Goal: Information Seeking & Learning: Compare options

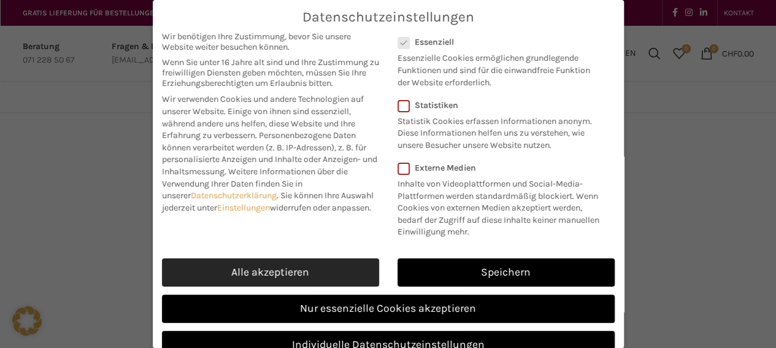
click at [284, 286] on link "Alle akzeptieren" at bounding box center [270, 272] width 217 height 28
checkbox input "true"
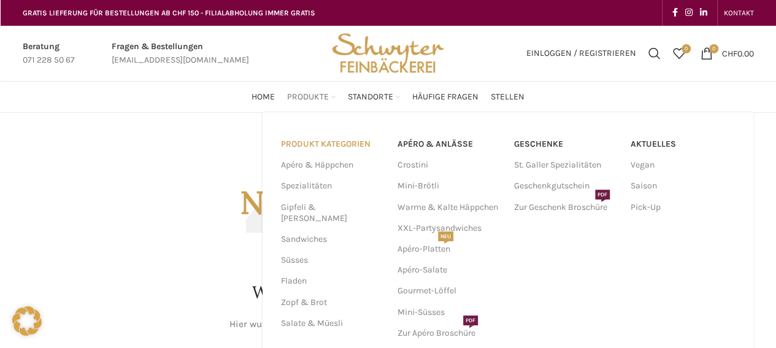
click at [325, 144] on link "PRODUKT KATEGORIEN" at bounding box center [332, 144] width 102 height 21
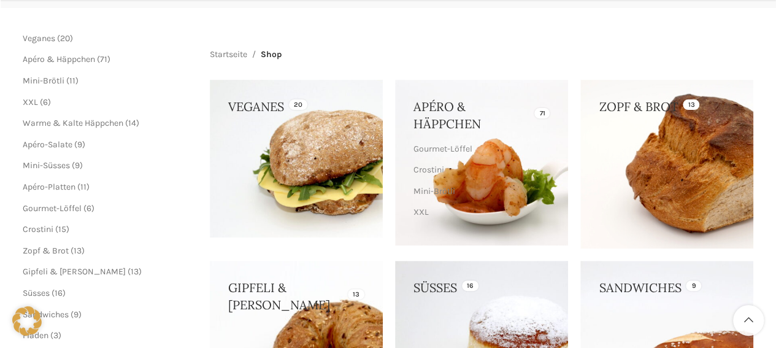
scroll to position [166, 0]
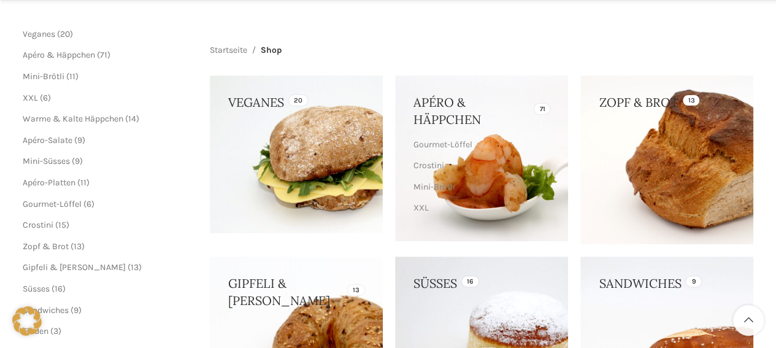
click at [325, 144] on link at bounding box center [296, 154] width 173 height 158
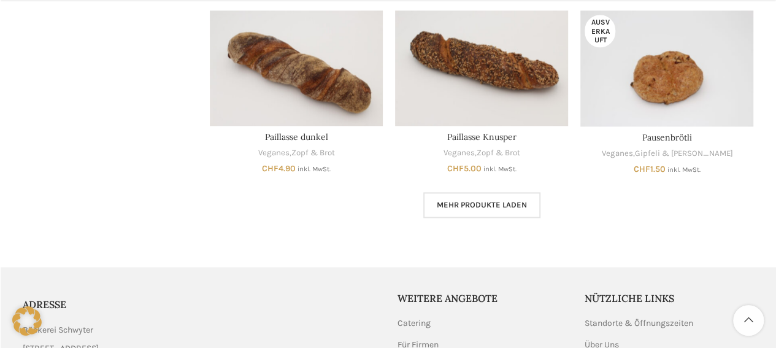
scroll to position [767, 0]
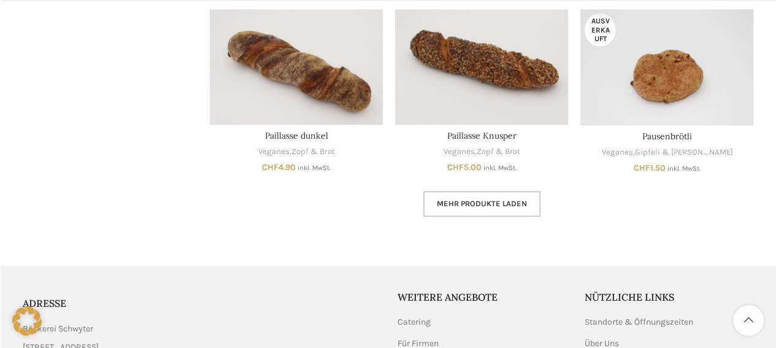
click at [462, 199] on span "Mehr Produkte laden" at bounding box center [482, 204] width 90 height 10
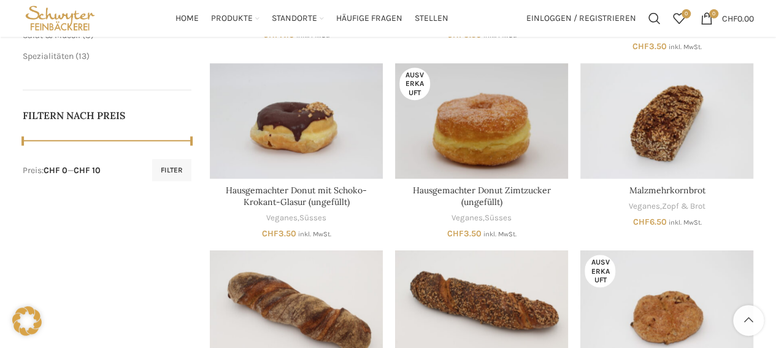
scroll to position [523, 0]
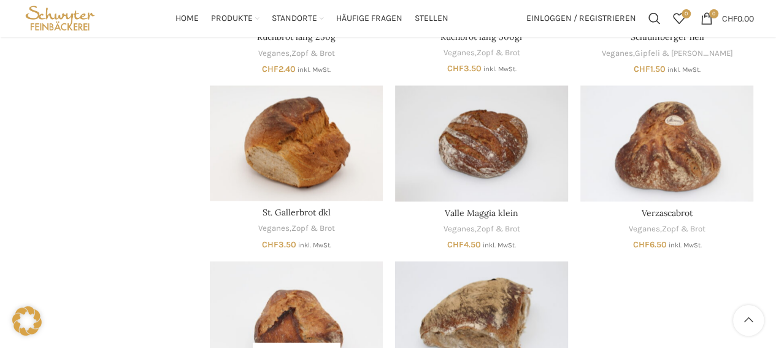
scroll to position [1038, 0]
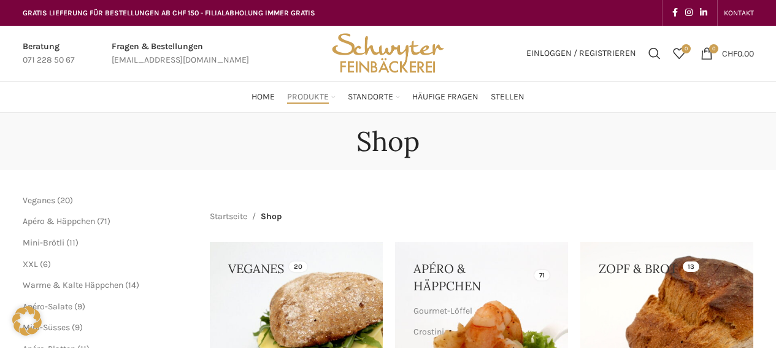
scroll to position [161, 0]
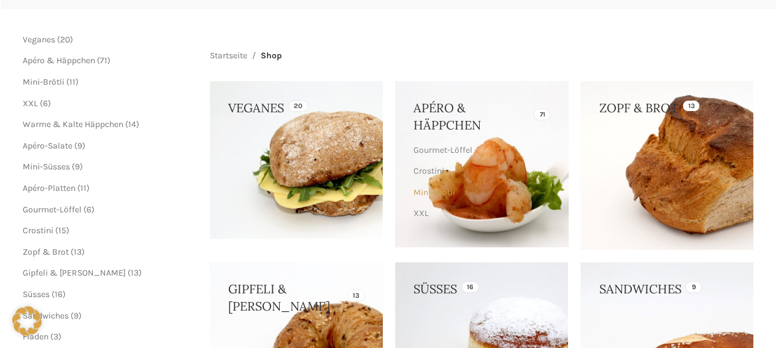
click at [484, 198] on link "Mini-Brötli" at bounding box center [480, 192] width 133 height 21
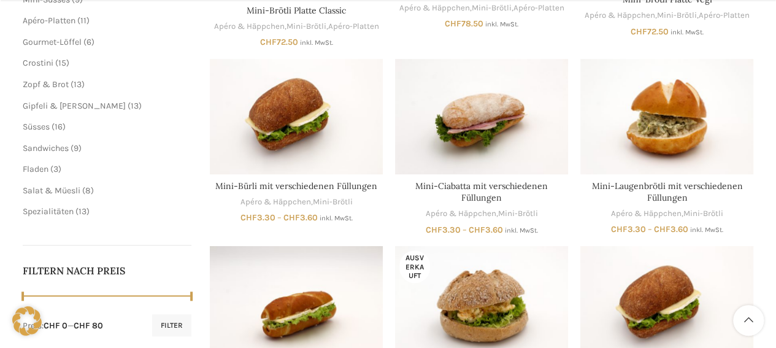
scroll to position [387, 0]
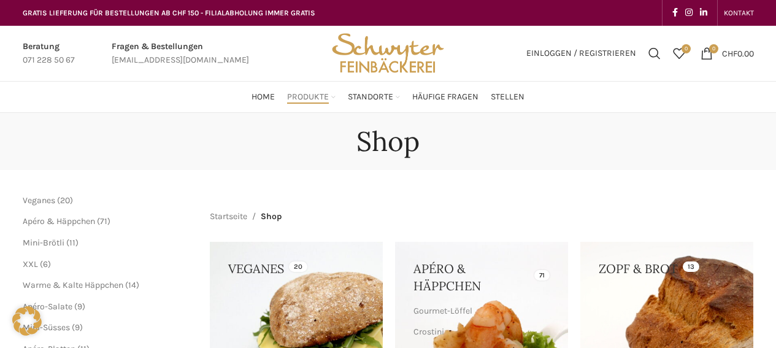
scroll to position [161, 0]
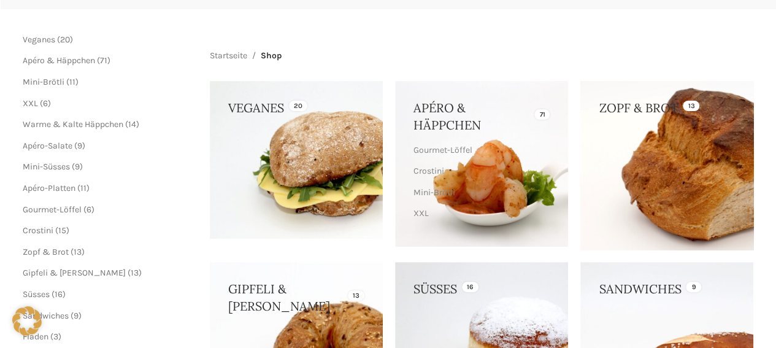
click at [627, 202] on link at bounding box center [666, 165] width 173 height 169
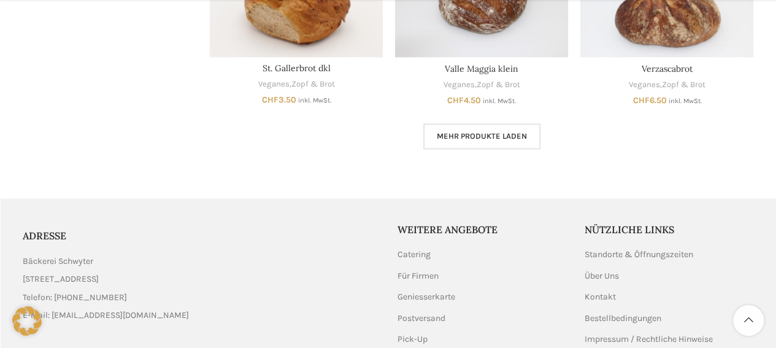
scroll to position [892, 0]
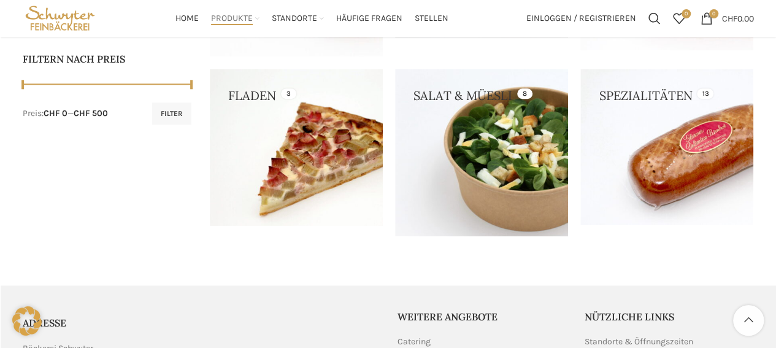
scroll to position [538, 0]
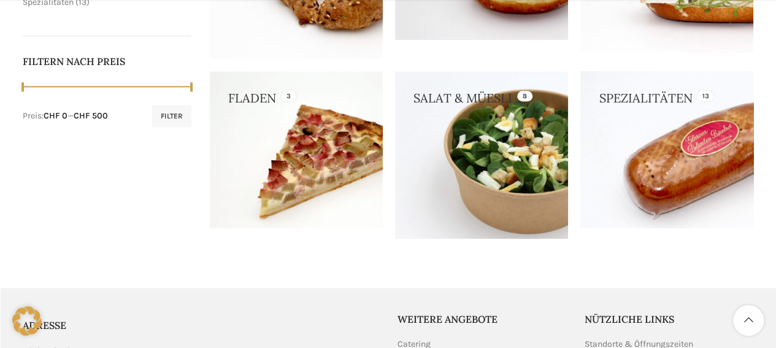
click at [585, 217] on link at bounding box center [666, 149] width 173 height 156
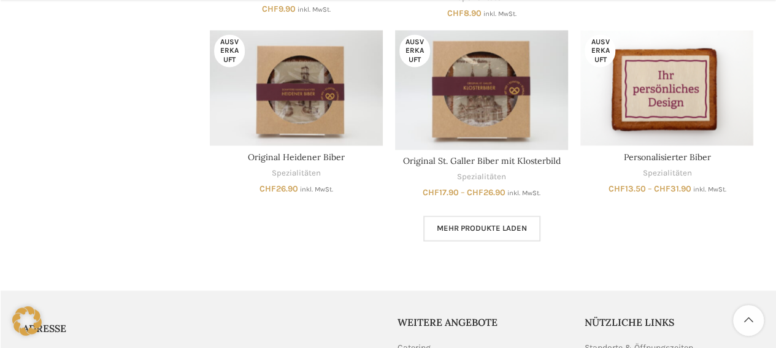
scroll to position [863, 0]
click at [446, 225] on span "Mehr Produkte laden" at bounding box center [482, 228] width 90 height 10
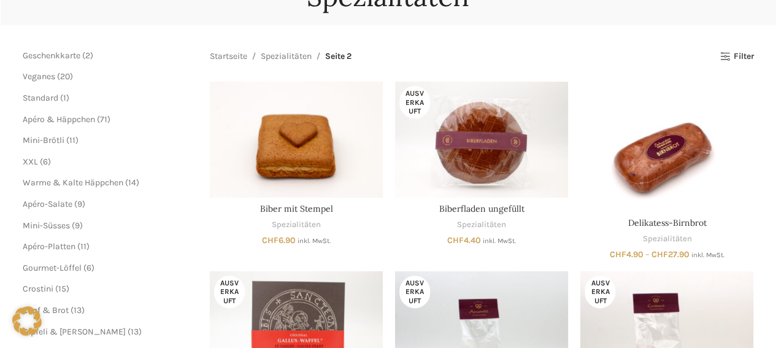
scroll to position [150, 0]
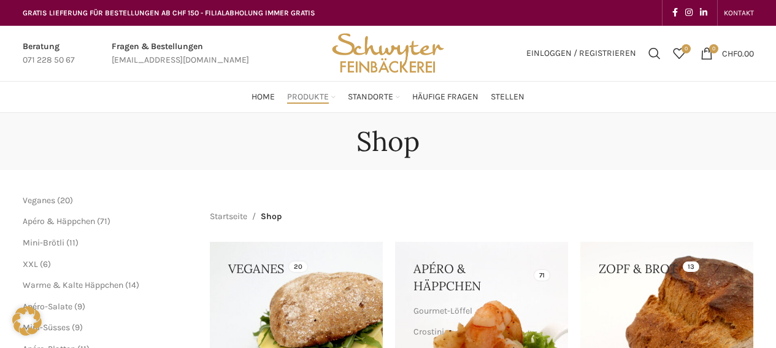
scroll to position [538, 0]
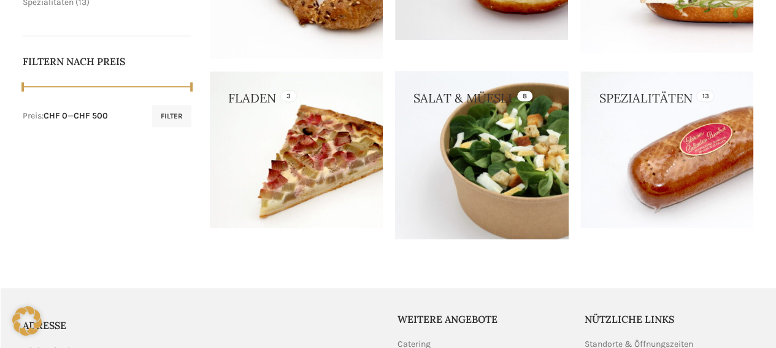
click at [495, 182] on link at bounding box center [481, 155] width 173 height 168
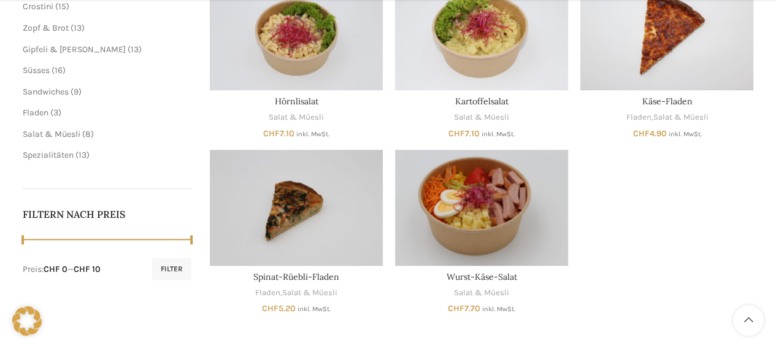
scroll to position [432, 0]
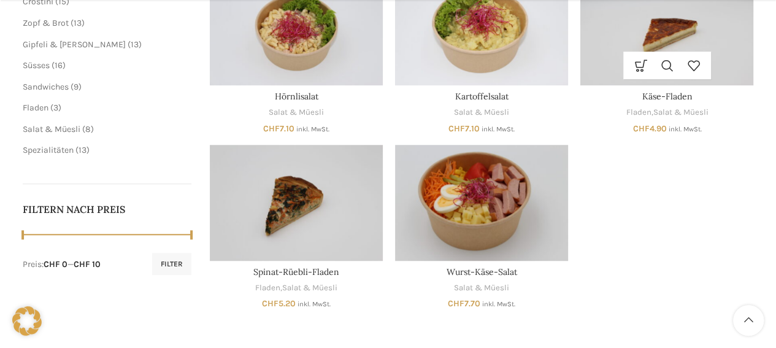
click at [693, 37] on img "Käse-Fladen" at bounding box center [666, 27] width 173 height 115
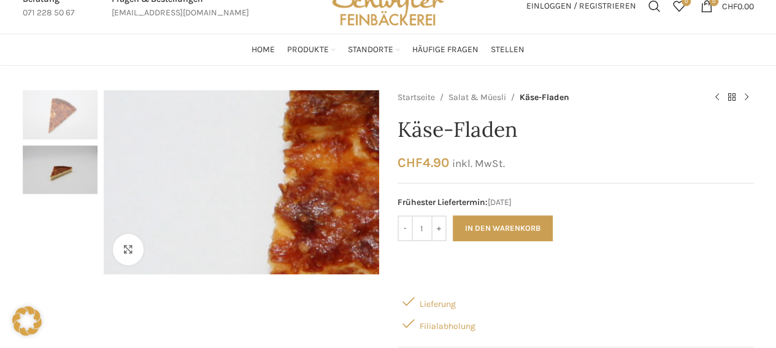
scroll to position [48, 0]
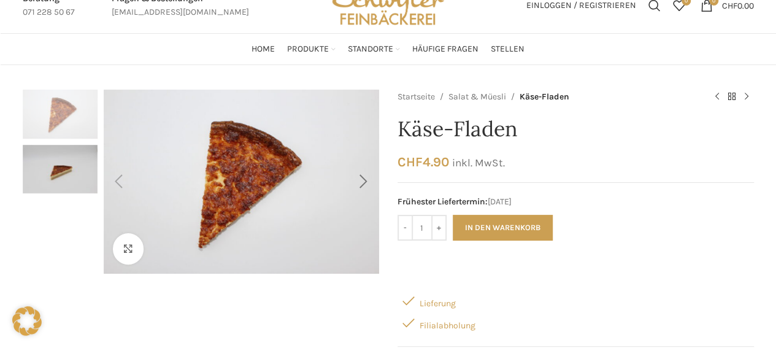
click at [364, 179] on div "Next slide" at bounding box center [364, 181] width 31 height 31
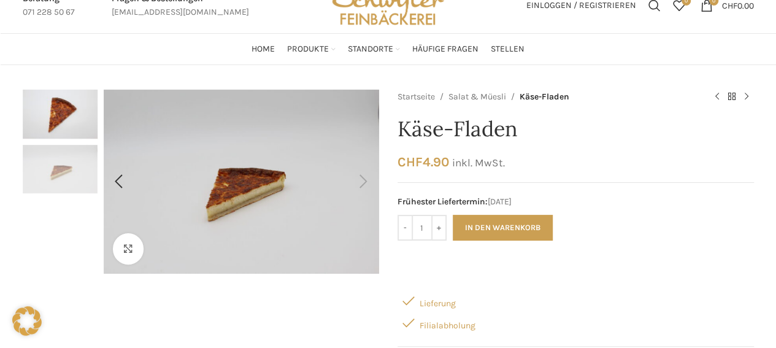
click at [364, 179] on div "Next slide" at bounding box center [364, 181] width 31 height 31
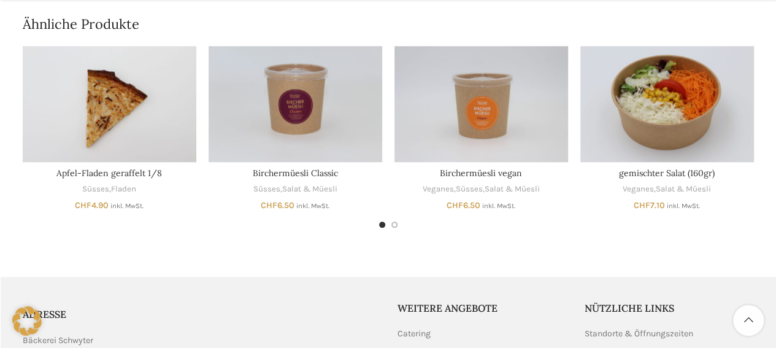
scroll to position [634, 0]
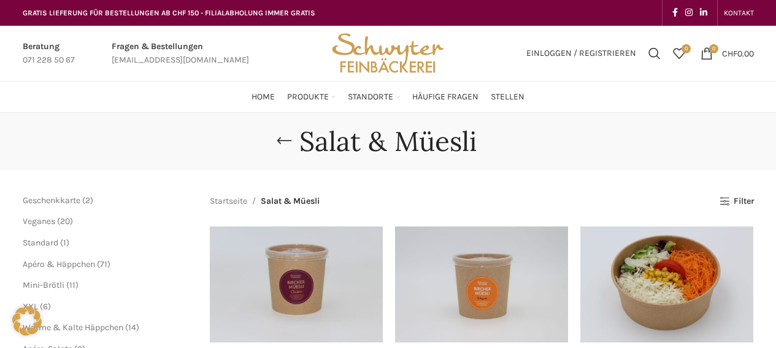
scroll to position [432, 0]
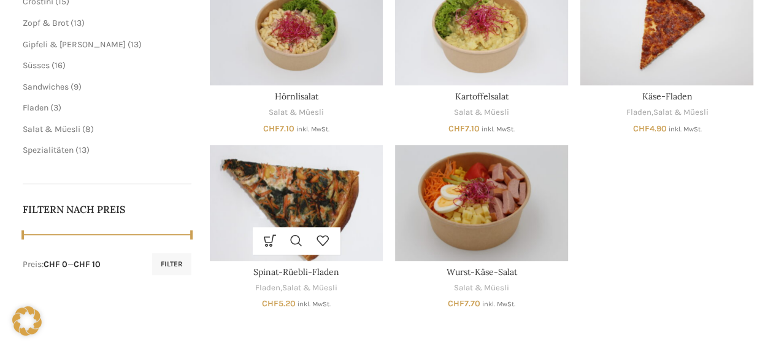
click at [320, 196] on img "Spinat-Rüebli-Fladen" at bounding box center [296, 202] width 173 height 115
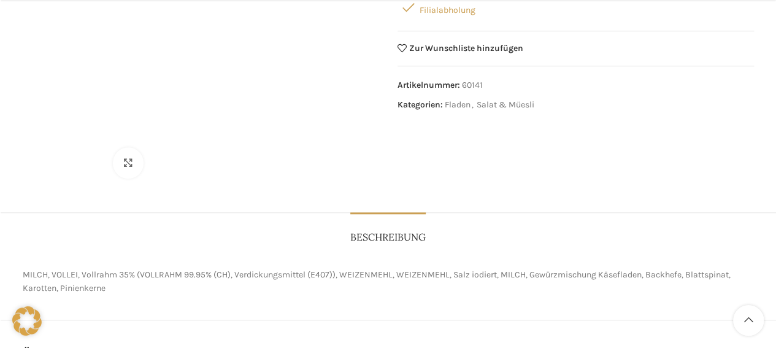
scroll to position [364, 0]
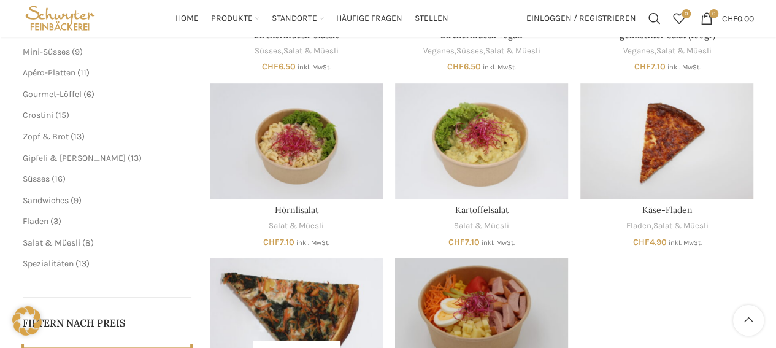
scroll to position [313, 0]
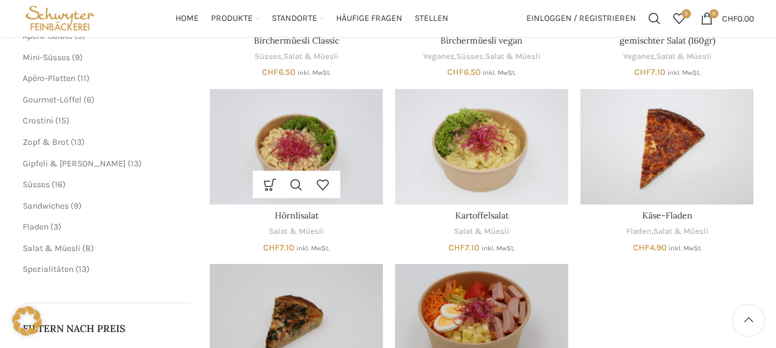
click at [297, 150] on img "Hörnlisalat" at bounding box center [296, 146] width 173 height 115
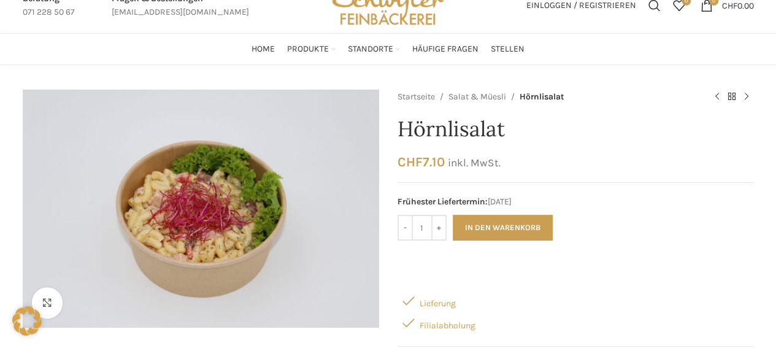
scroll to position [53, 0]
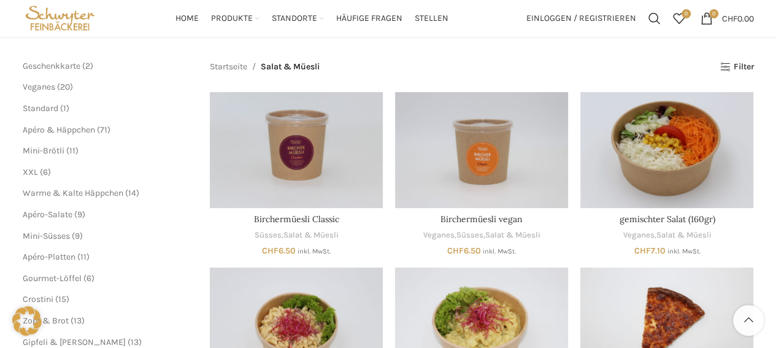
scroll to position [128, 0]
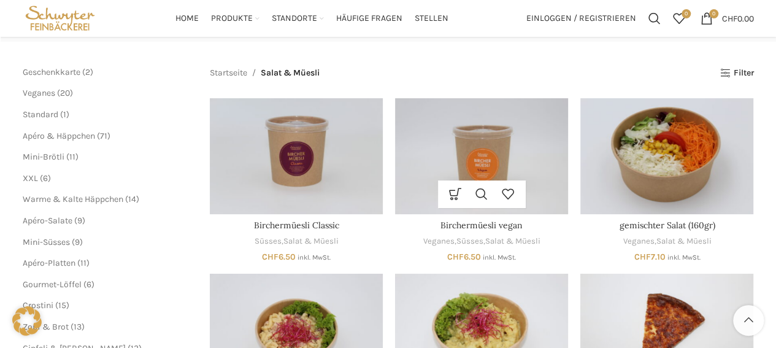
click at [504, 137] on img "Birchermüesli vegan" at bounding box center [481, 155] width 173 height 115
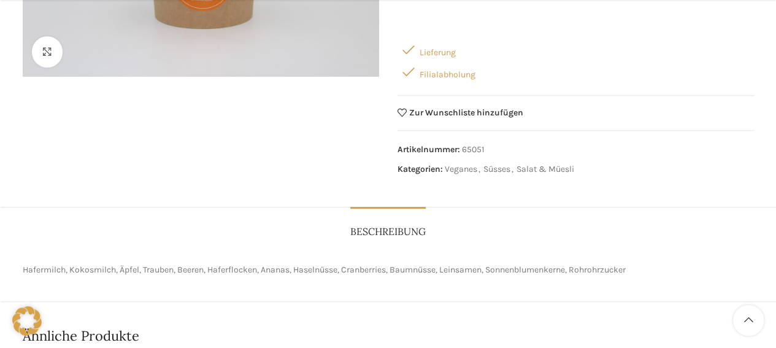
scroll to position [299, 0]
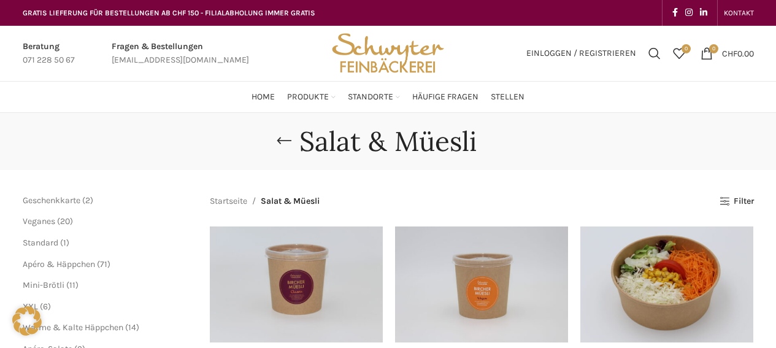
scroll to position [128, 0]
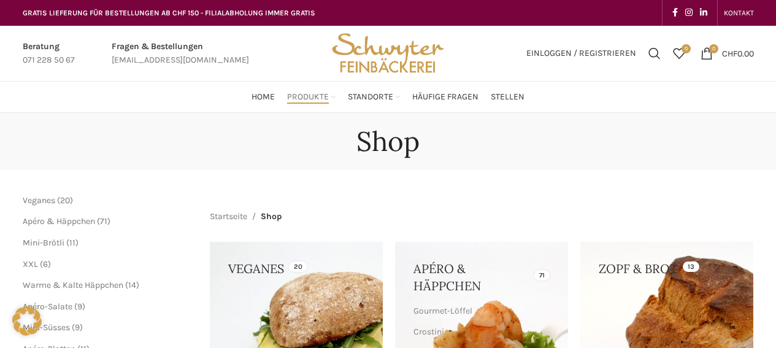
scroll to position [538, 0]
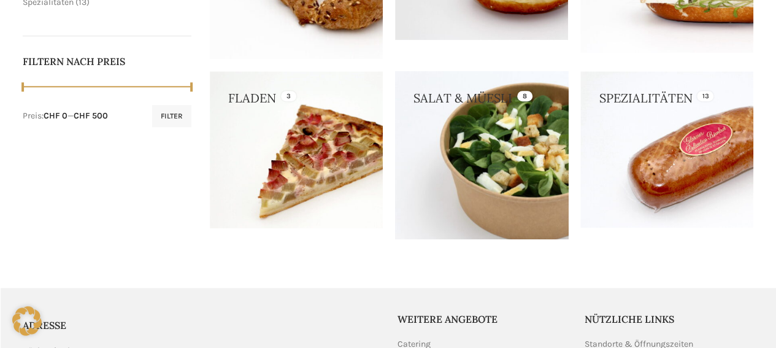
click at [471, 201] on link at bounding box center [481, 155] width 173 height 168
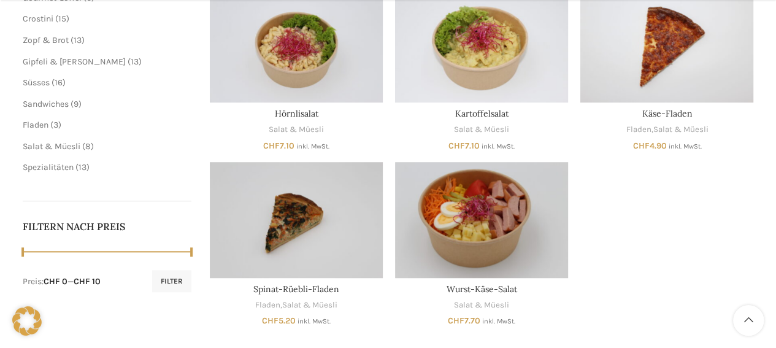
scroll to position [415, 0]
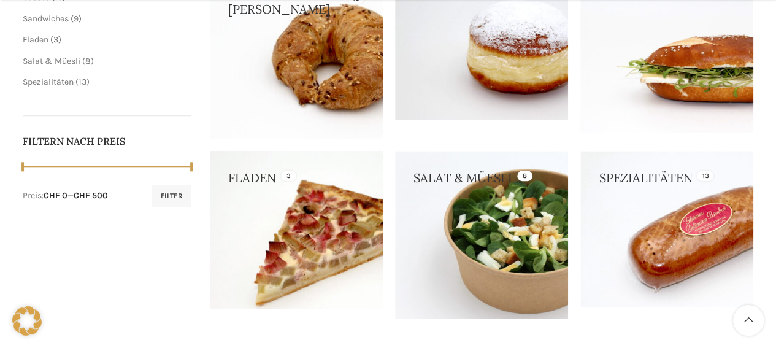
scroll to position [460, 0]
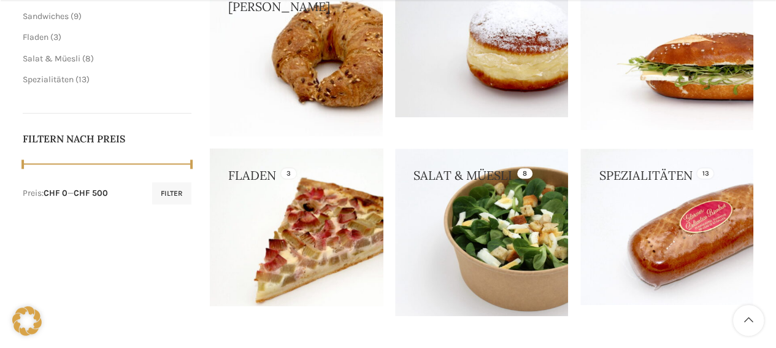
click at [282, 191] on link at bounding box center [296, 227] width 173 height 158
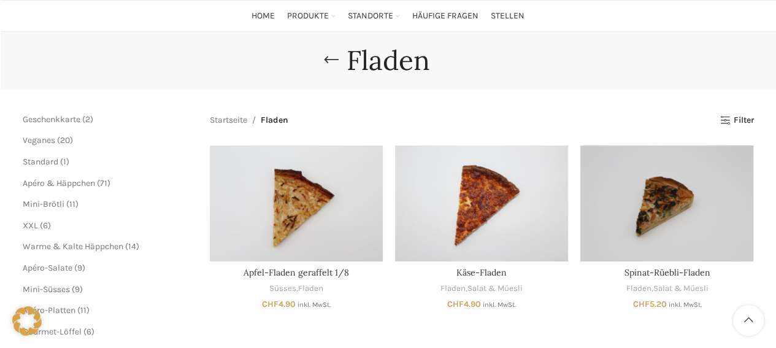
scroll to position [102, 0]
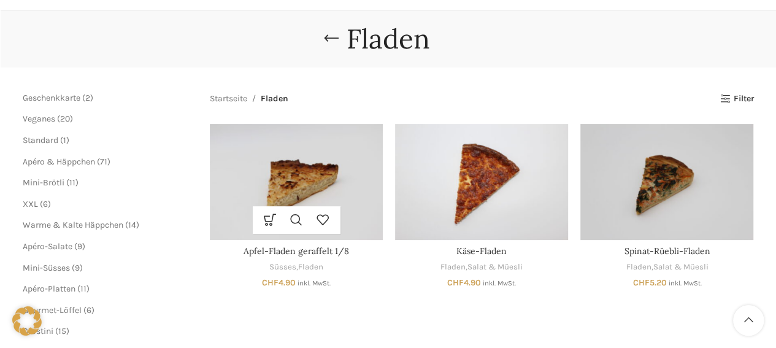
click at [328, 196] on img "Apfel-Fladen geraffelt 1/8" at bounding box center [296, 181] width 173 height 115
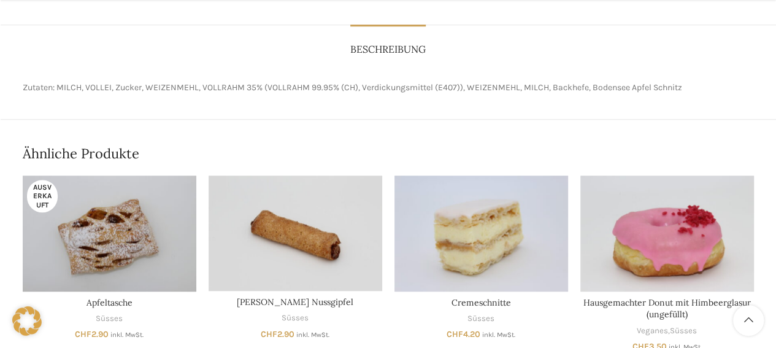
scroll to position [476, 0]
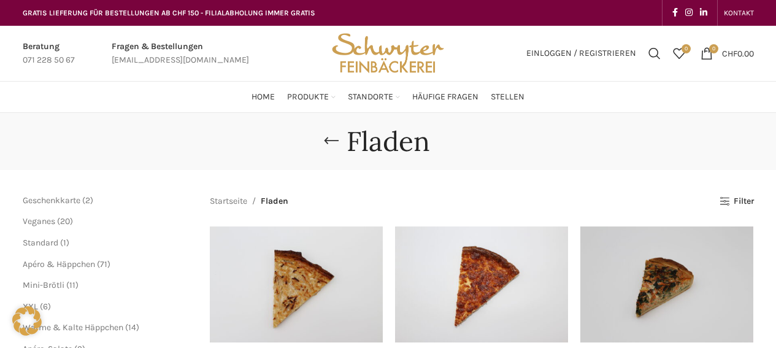
scroll to position [102, 0]
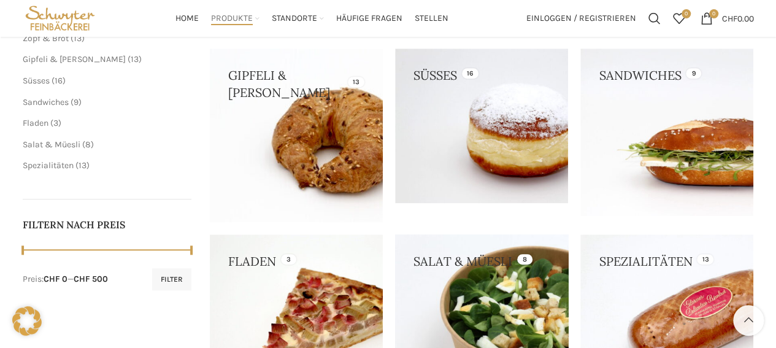
scroll to position [373, 0]
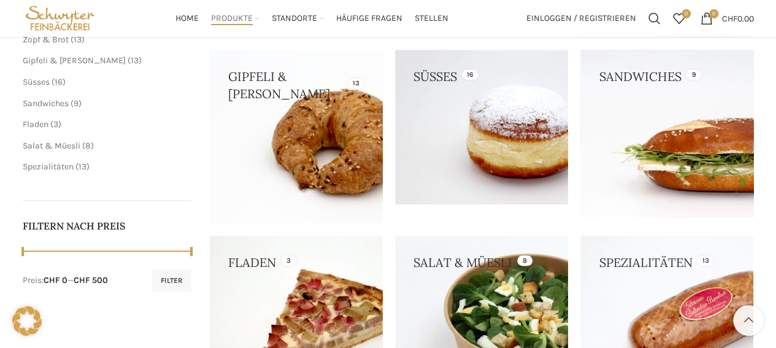
click at [653, 172] on link at bounding box center [666, 133] width 173 height 167
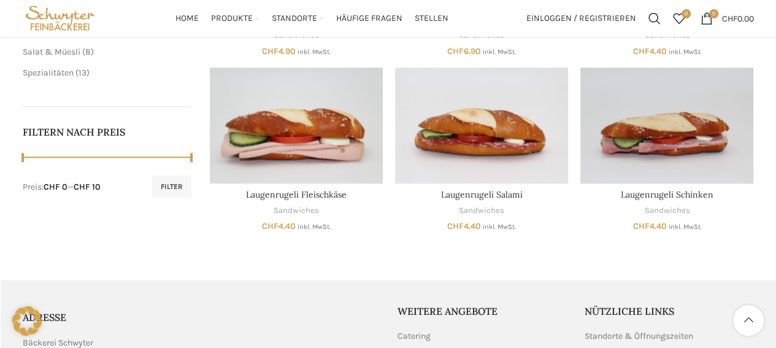
scroll to position [371, 0]
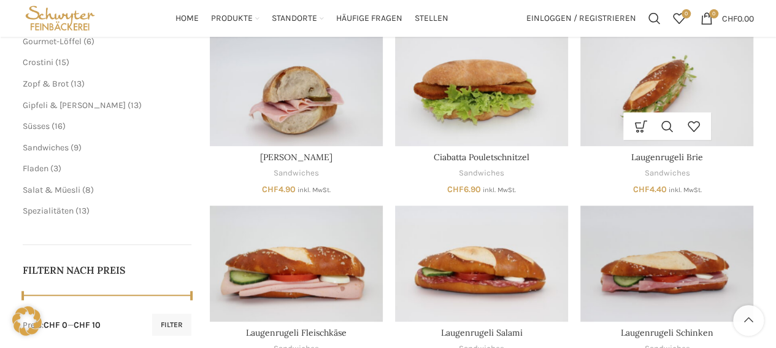
click at [684, 78] on img "Laugenrugeli Brie" at bounding box center [666, 88] width 173 height 115
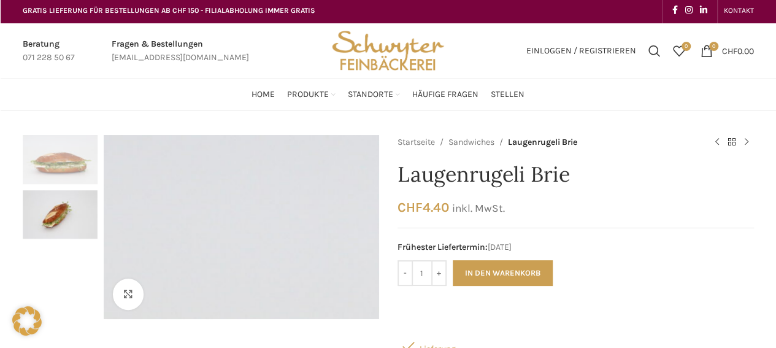
scroll to position [1, 0]
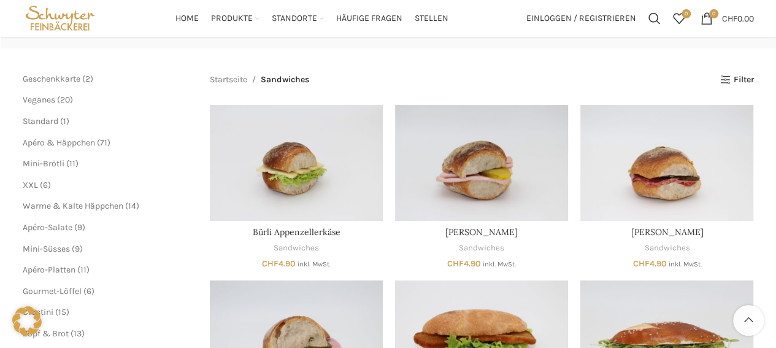
scroll to position [119, 0]
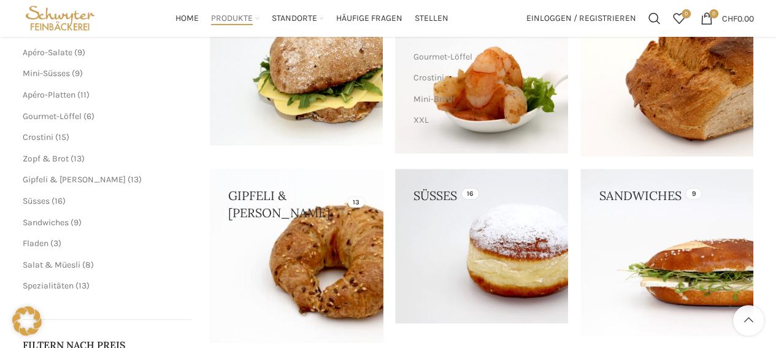
scroll to position [253, 0]
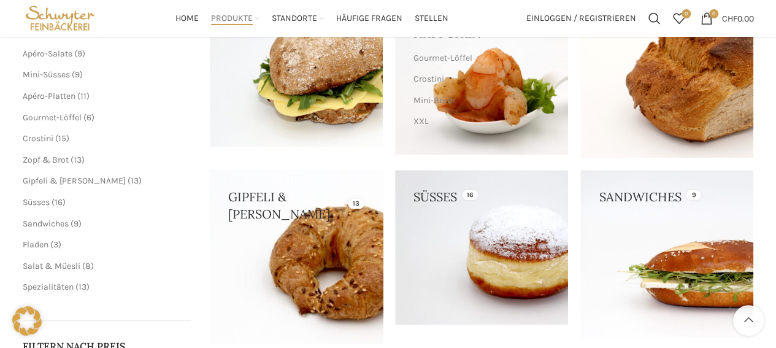
click at [307, 252] on link at bounding box center [296, 256] width 173 height 173
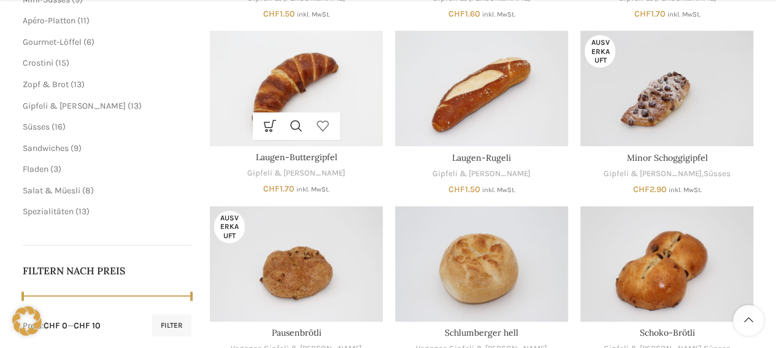
scroll to position [634, 0]
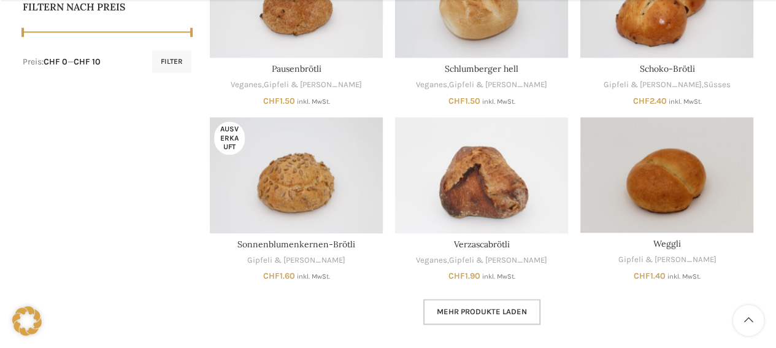
click at [457, 322] on link "Mehr Produkte laden" at bounding box center [481, 312] width 117 height 26
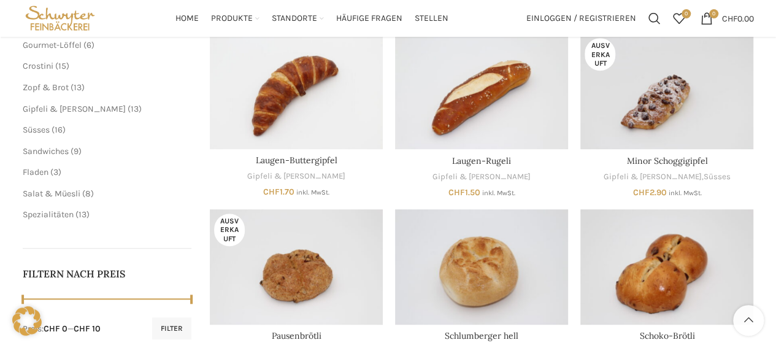
scroll to position [363, 0]
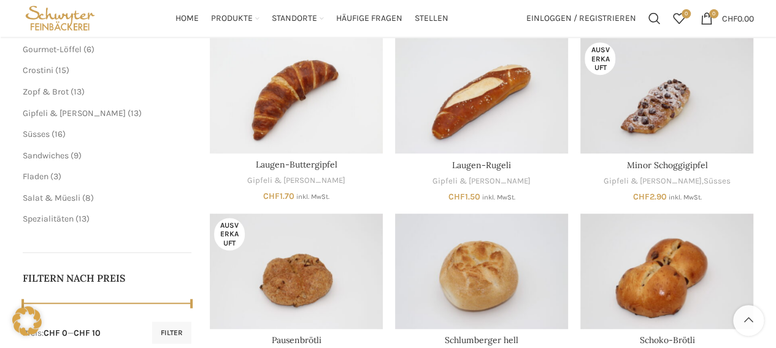
click at [50, 77] on ul "Geschenkkarte 2 2 Produkte Veganes 20 20 Produkte Standard 1 1 Produkt Apéro & …" at bounding box center [107, 28] width 169 height 394
click at [48, 71] on span "Crostini" at bounding box center [38, 70] width 31 height 10
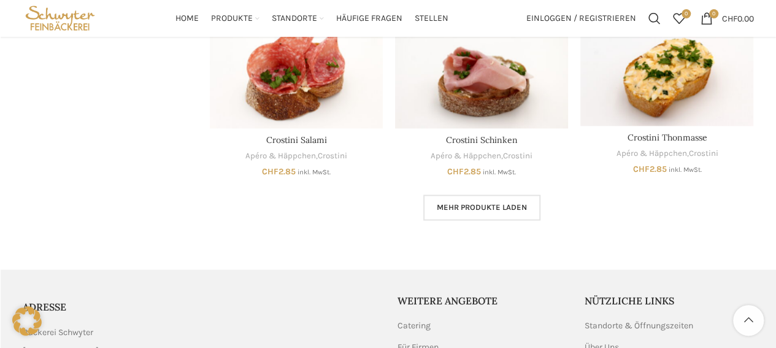
scroll to position [776, 0]
click at [455, 203] on span "Mehr Produkte laden" at bounding box center [482, 208] width 90 height 10
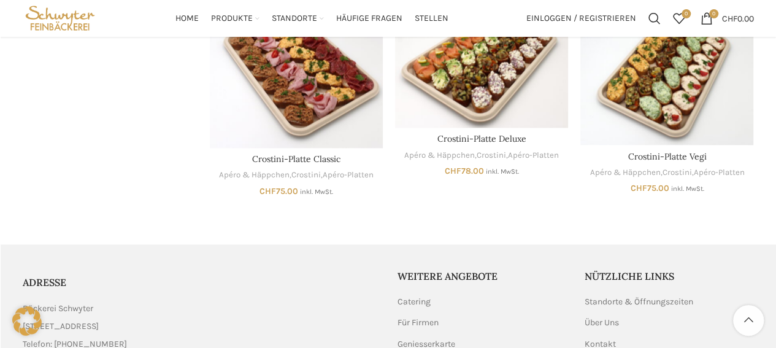
scroll to position [958, 0]
